Goal: Transaction & Acquisition: Purchase product/service

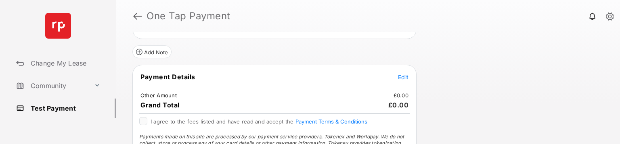
scroll to position [81, 0]
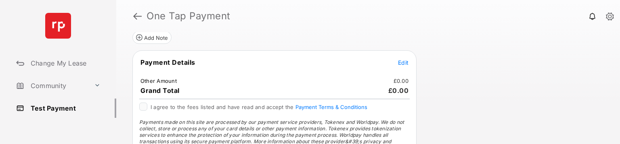
click at [407, 62] on span "Edit" at bounding box center [403, 62] width 10 height 7
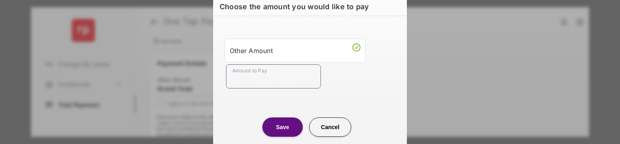
click at [288, 77] on input "Amount to Pay" at bounding box center [273, 77] width 95 height 24
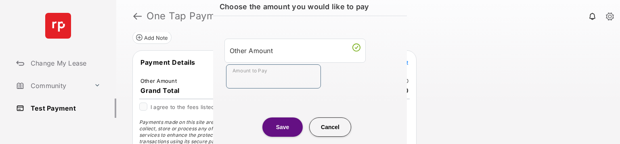
type input "***"
click at [286, 126] on button "Save" at bounding box center [282, 127] width 40 height 19
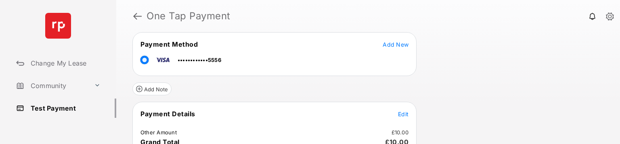
scroll to position [113, 0]
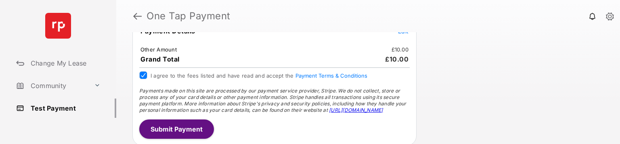
click at [186, 128] on button "Submit Payment" at bounding box center [176, 129] width 75 height 19
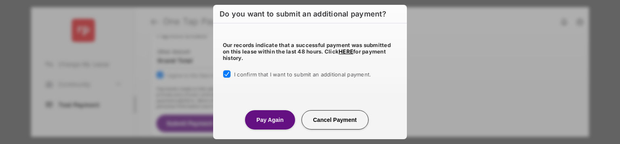
click at [260, 116] on button "Pay Again" at bounding box center [270, 120] width 50 height 19
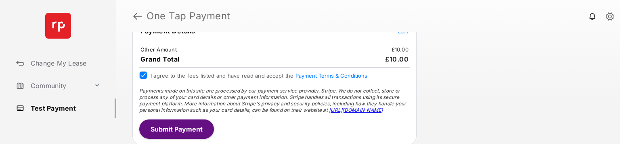
scroll to position [0, 0]
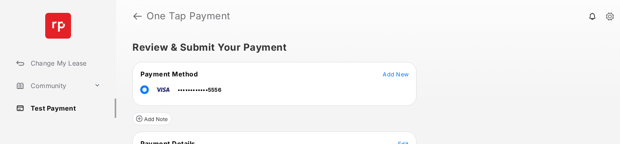
click at [137, 17] on link at bounding box center [137, 15] width 8 height 19
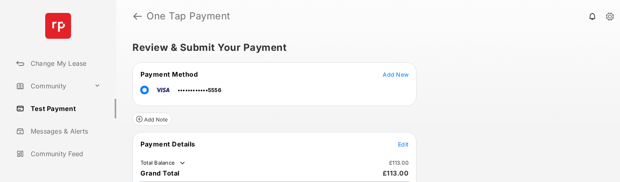
click at [406, 144] on span "Edit" at bounding box center [403, 144] width 10 height 7
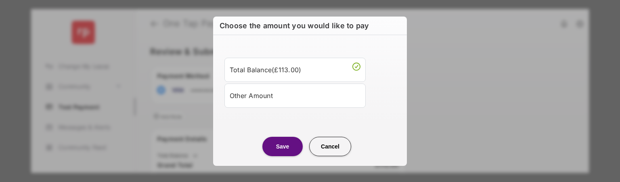
click at [338, 148] on button "Cancel" at bounding box center [330, 146] width 42 height 19
